Goal: Task Accomplishment & Management: Manage account settings

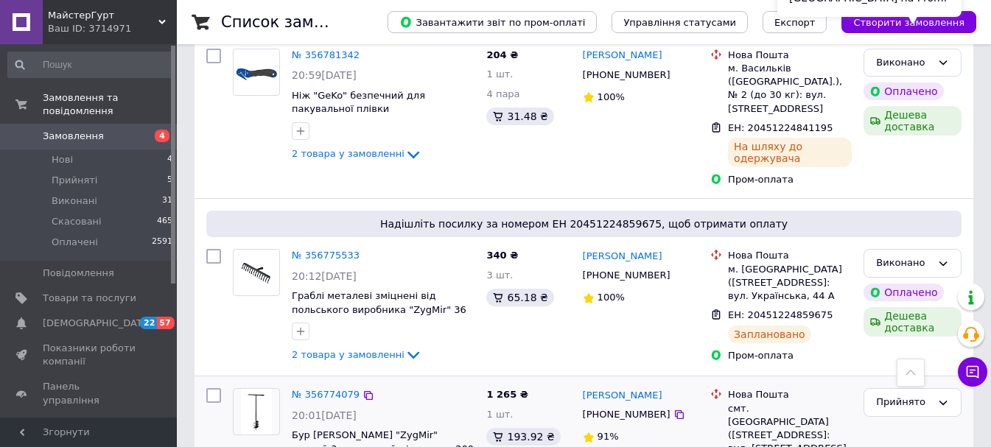
scroll to position [1326, 0]
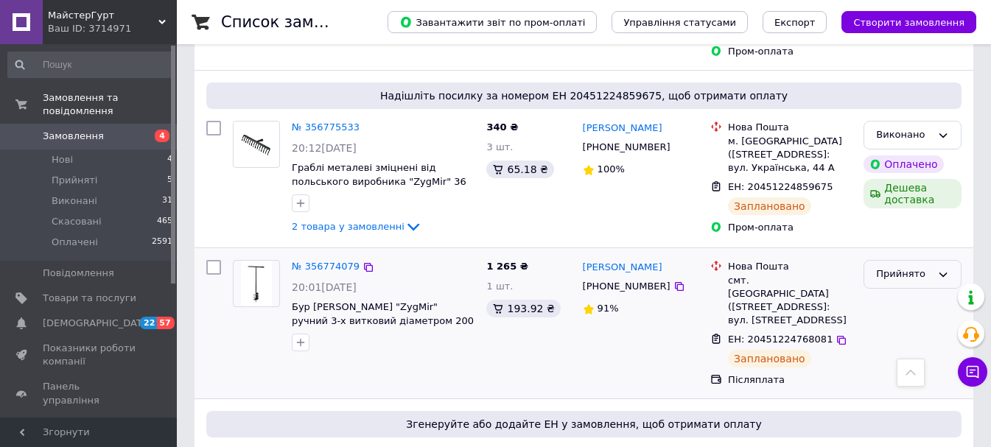
click at [944, 269] on icon at bounding box center [943, 275] width 12 height 12
click at [908, 292] on li "Виконано" at bounding box center [912, 305] width 97 height 27
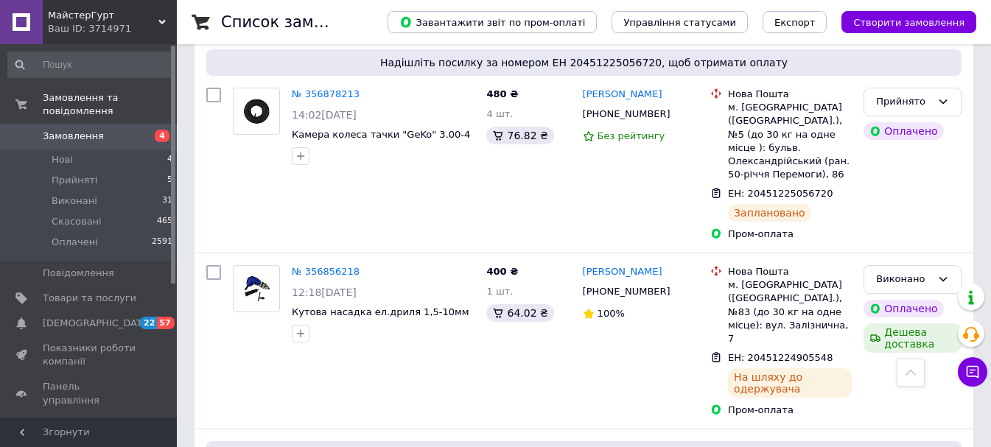
scroll to position [672, 0]
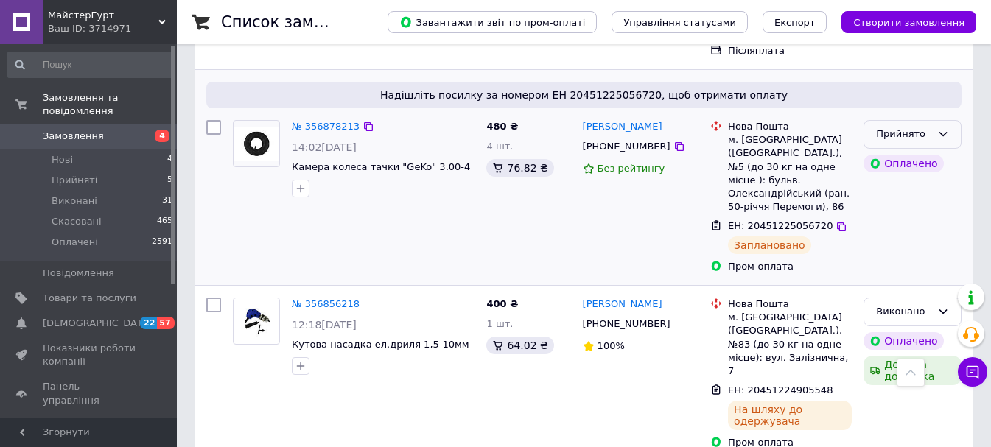
click at [946, 128] on icon at bounding box center [943, 134] width 12 height 12
click at [910, 157] on li "Виконано" at bounding box center [912, 165] width 97 height 27
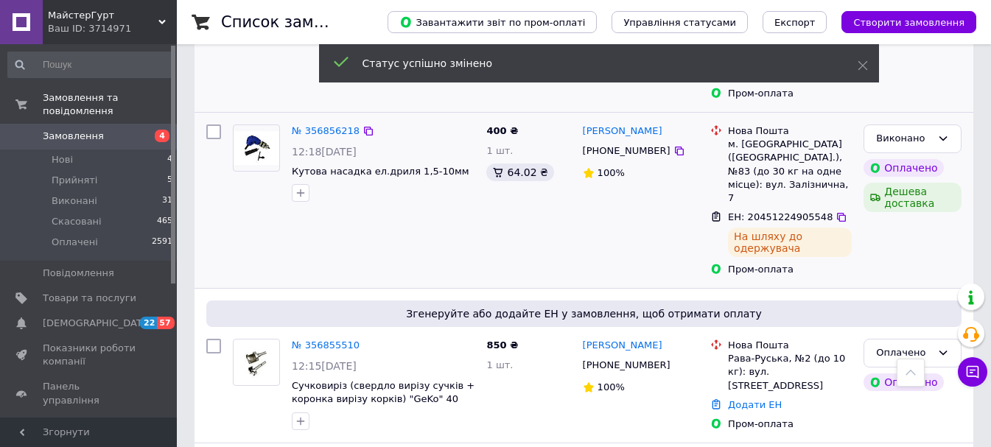
scroll to position [746, 0]
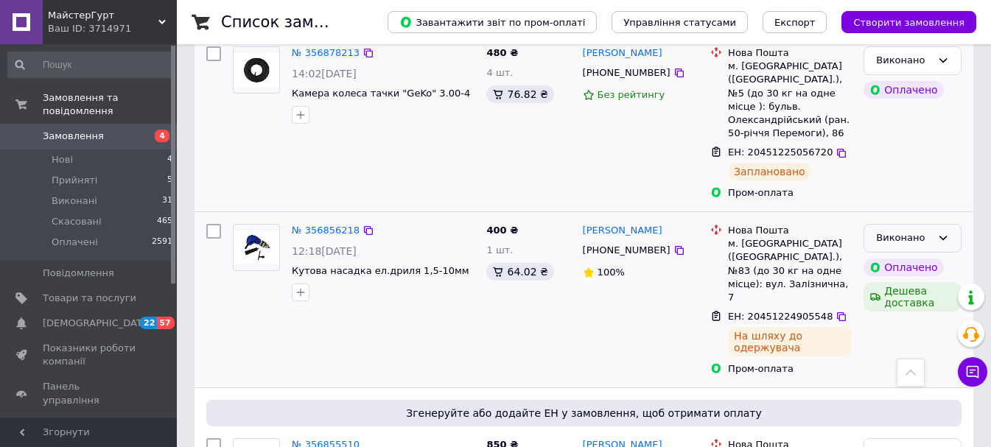
click at [942, 232] on icon at bounding box center [943, 238] width 12 height 12
click at [496, 323] on div "400 ₴ 1 шт. 64.02 ₴" at bounding box center [528, 300] width 96 height 164
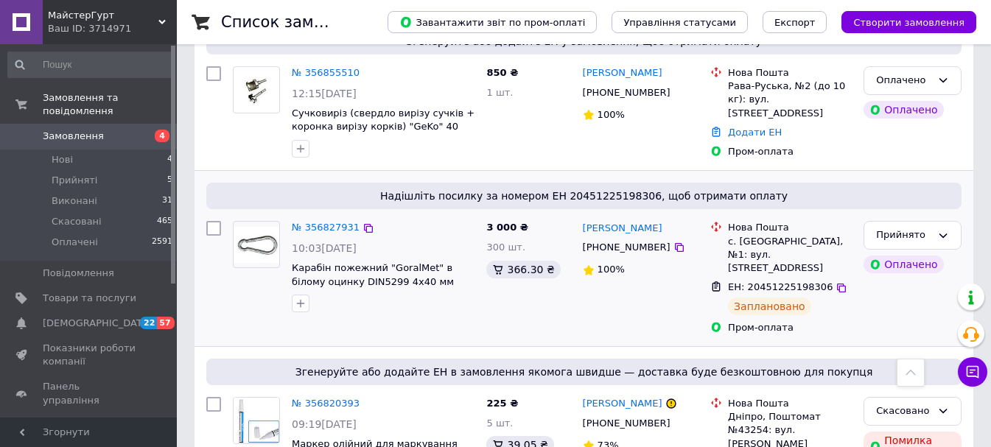
scroll to position [1114, 0]
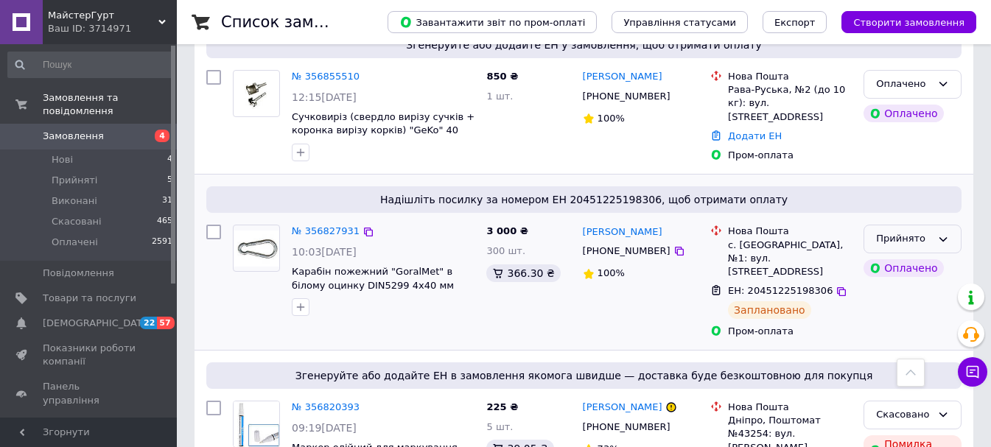
click at [947, 225] on div "Прийнято" at bounding box center [912, 239] width 98 height 29
click at [907, 256] on li "Виконано" at bounding box center [912, 269] width 97 height 27
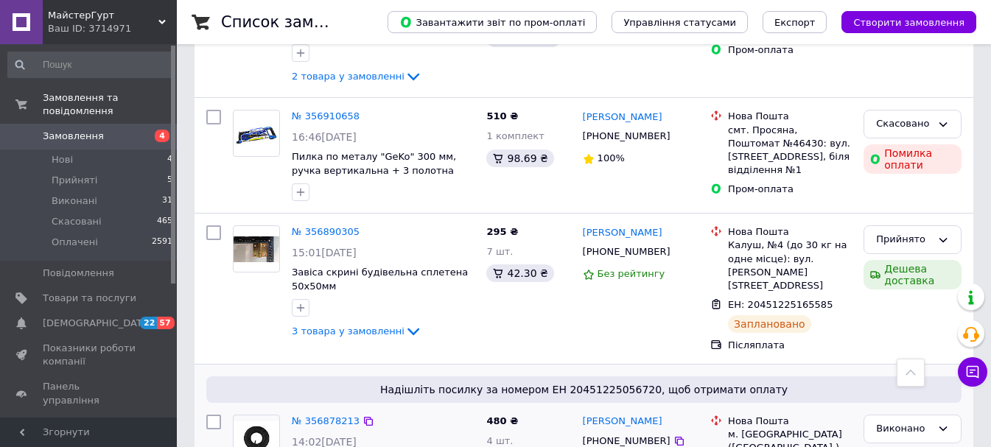
scroll to position [304, 0]
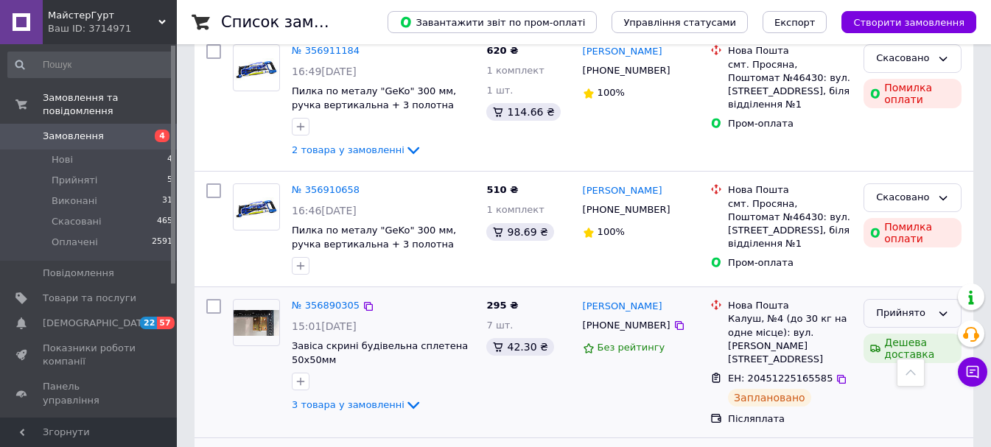
click at [941, 309] on icon at bounding box center [943, 314] width 12 height 12
click at [896, 346] on li "Виконано" at bounding box center [912, 344] width 97 height 27
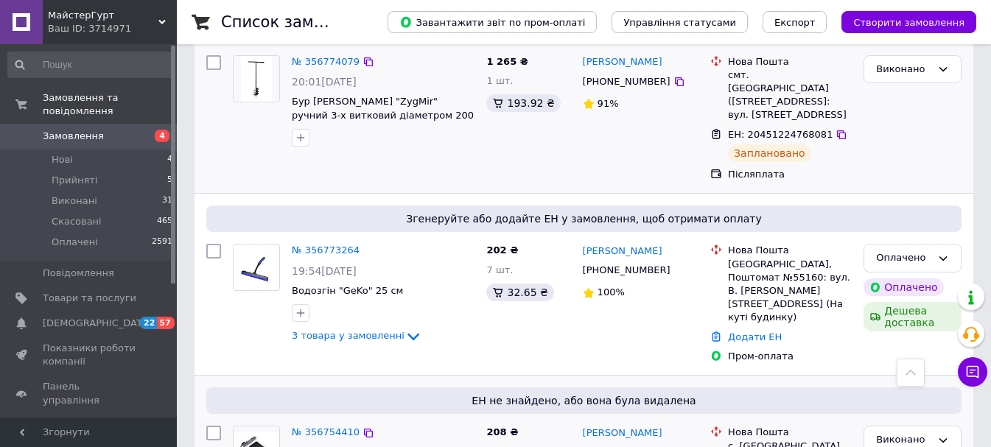
scroll to position [1916, 0]
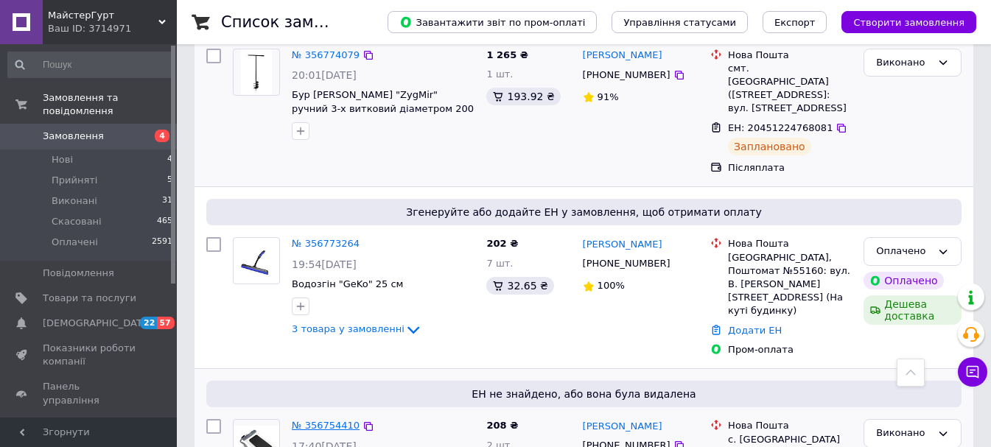
click at [328, 420] on link "№ 356754410" at bounding box center [326, 425] width 68 height 11
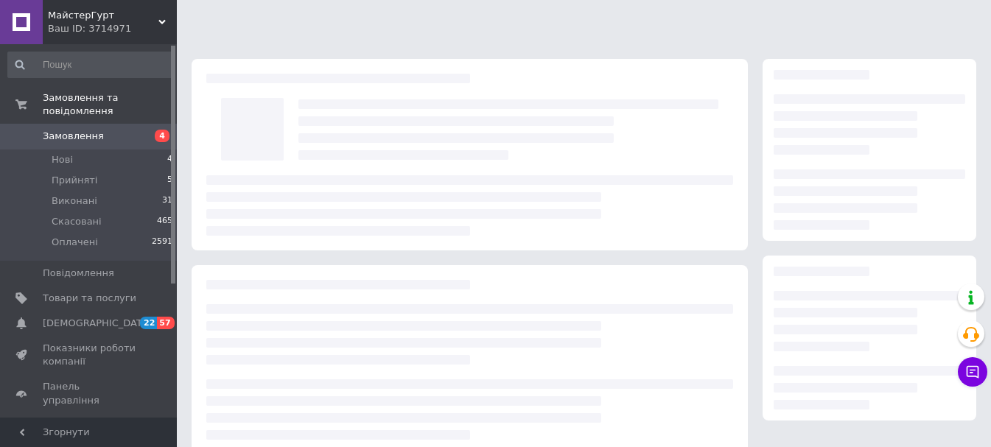
click at [328, 317] on div at bounding box center [470, 359] width 556 height 189
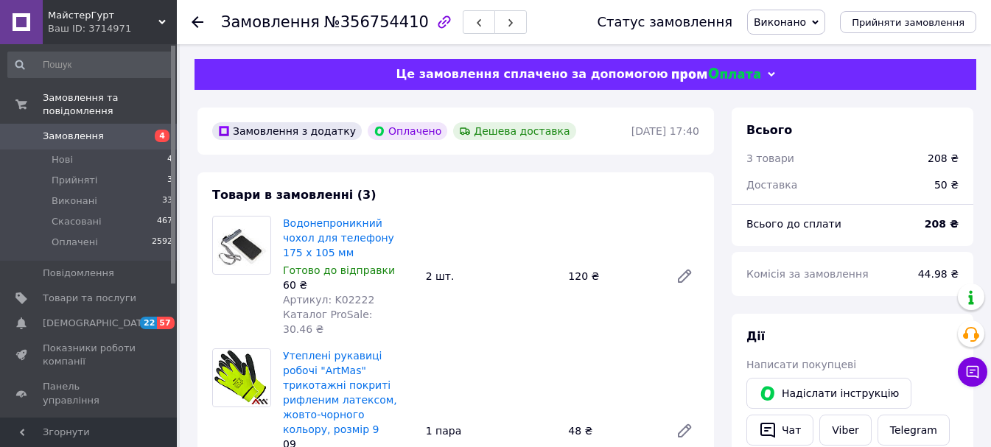
click at [202, 20] on icon at bounding box center [198, 22] width 12 height 12
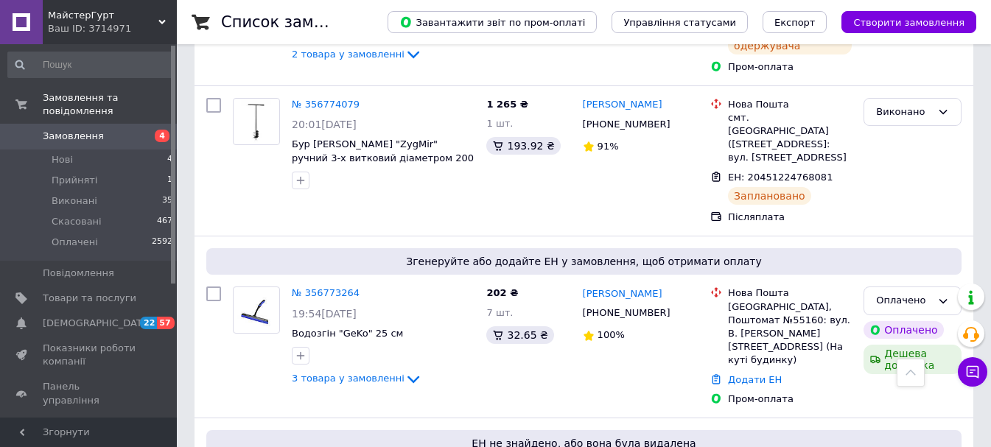
scroll to position [1989, 0]
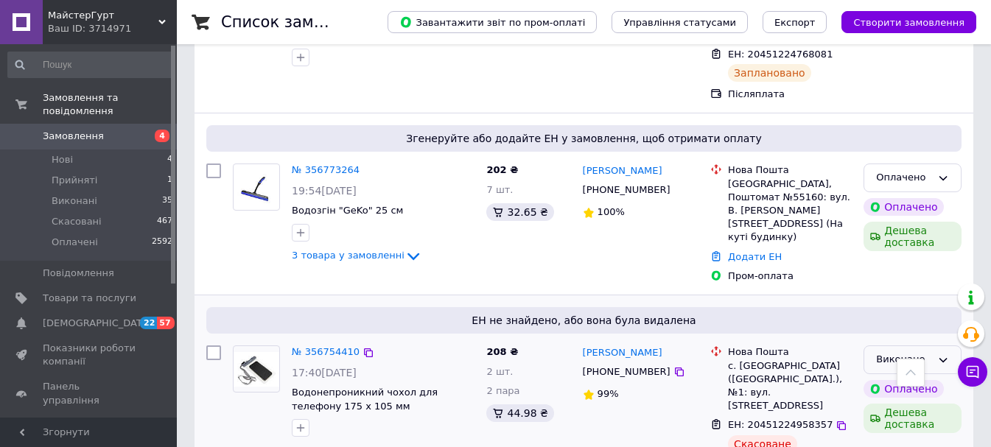
click at [945, 358] on icon at bounding box center [943, 360] width 8 height 4
click at [908, 377] on li "Прийнято" at bounding box center [912, 390] width 97 height 27
